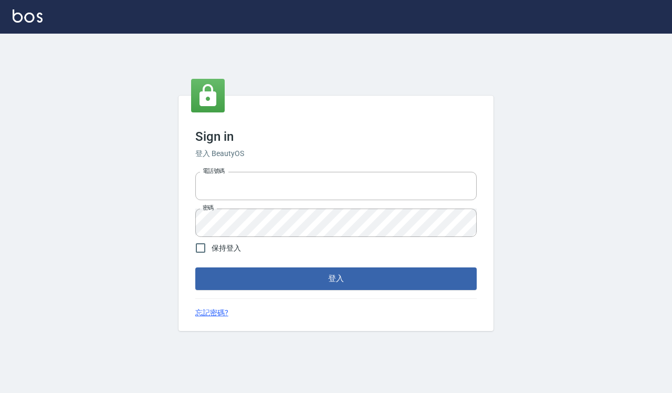
type input "0918733560"
click at [235, 246] on span "保持登入" at bounding box center [226, 248] width 29 height 11
click at [212, 246] on input "保持登入" at bounding box center [200, 248] width 22 height 22
checkbox input "true"
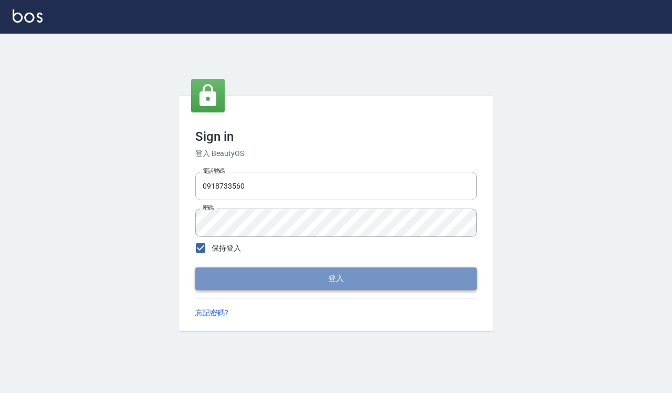
click at [309, 273] on button "登入" at bounding box center [335, 278] width 281 height 22
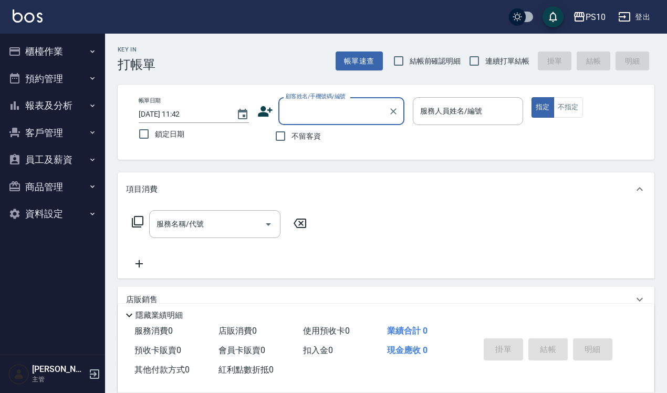
click at [430, 58] on span "結帳前確認明細" at bounding box center [434, 61] width 51 height 11
click at [409, 58] on input "結帳前確認明細" at bounding box center [398, 61] width 22 height 22
checkbox input "true"
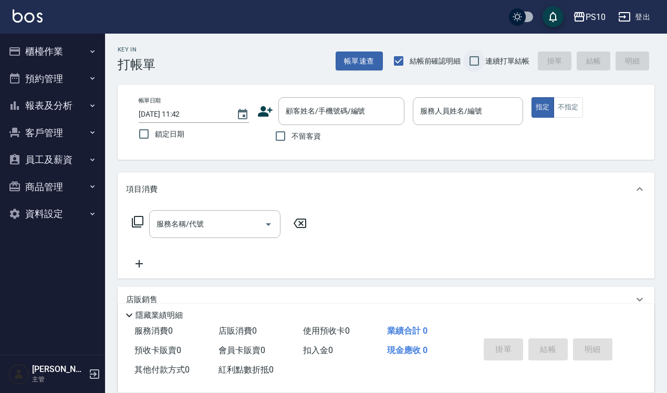
click at [474, 59] on input "連續打單結帳" at bounding box center [474, 61] width 22 height 22
checkbox input "true"
click at [287, 138] on input "不留客資" at bounding box center [280, 136] width 22 height 22
checkbox input "true"
click at [357, 150] on div "帳單日期 [DATE] 11:42 鎖定日期 顧客姓名/手機號碼/編號 顧客姓名/手機號碼/編號 不留客資 服務人員姓名/編號 服務人員姓名/編號 指定 不指定" at bounding box center [386, 122] width 536 height 75
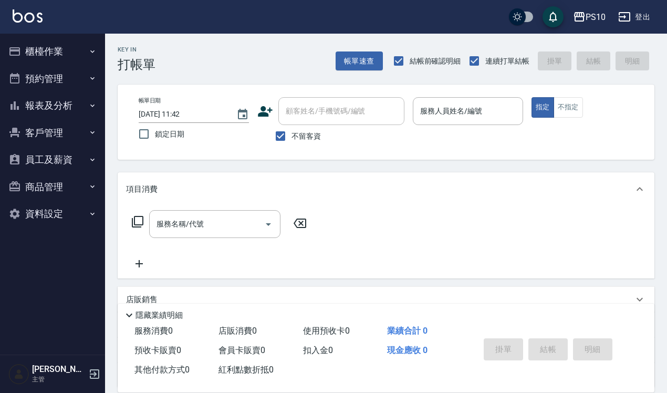
click at [539, 133] on div "帳單日期 [DATE] 11:42 鎖定日期 顧客姓名/手機號碼/編號 顧客姓名/手機號碼/編號 不留客資 服務人員姓名/編號 服務人員姓名/編號 指定 不指定" at bounding box center [385, 122] width 511 height 50
